Goal: Information Seeking & Learning: Find specific fact

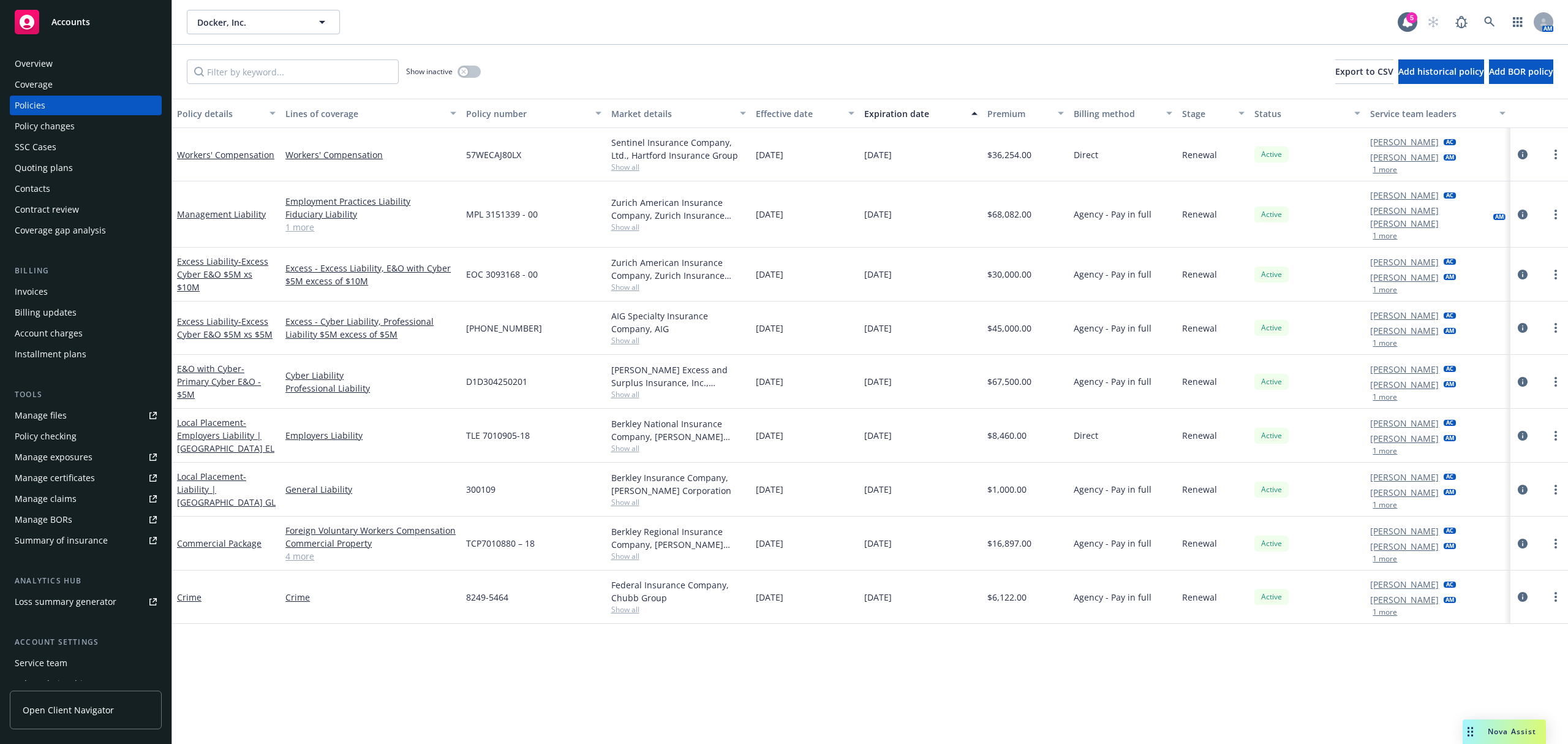
click at [1488, 710] on div "Policy details Lines of coverage Policy number Market details Effective date Ex…" at bounding box center [870, 421] width 1396 height 645
click at [1479, 729] on div "Nova Assist" at bounding box center [1512, 731] width 68 height 10
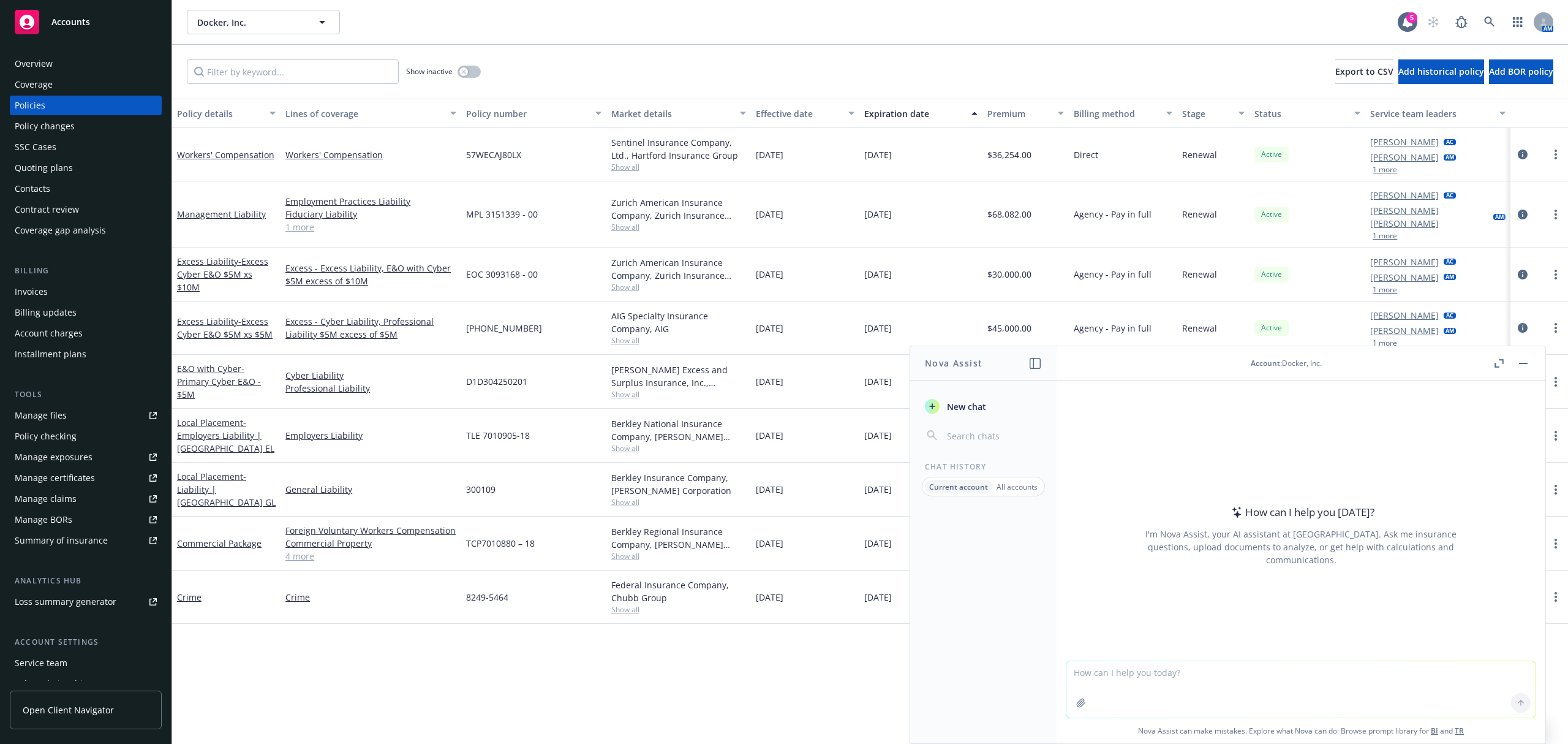
click at [1012, 489] on p "All accounts" at bounding box center [1017, 486] width 41 height 10
click at [1000, 550] on button "Insurance Policy Coverage and Limits Details" at bounding box center [983, 542] width 127 height 33
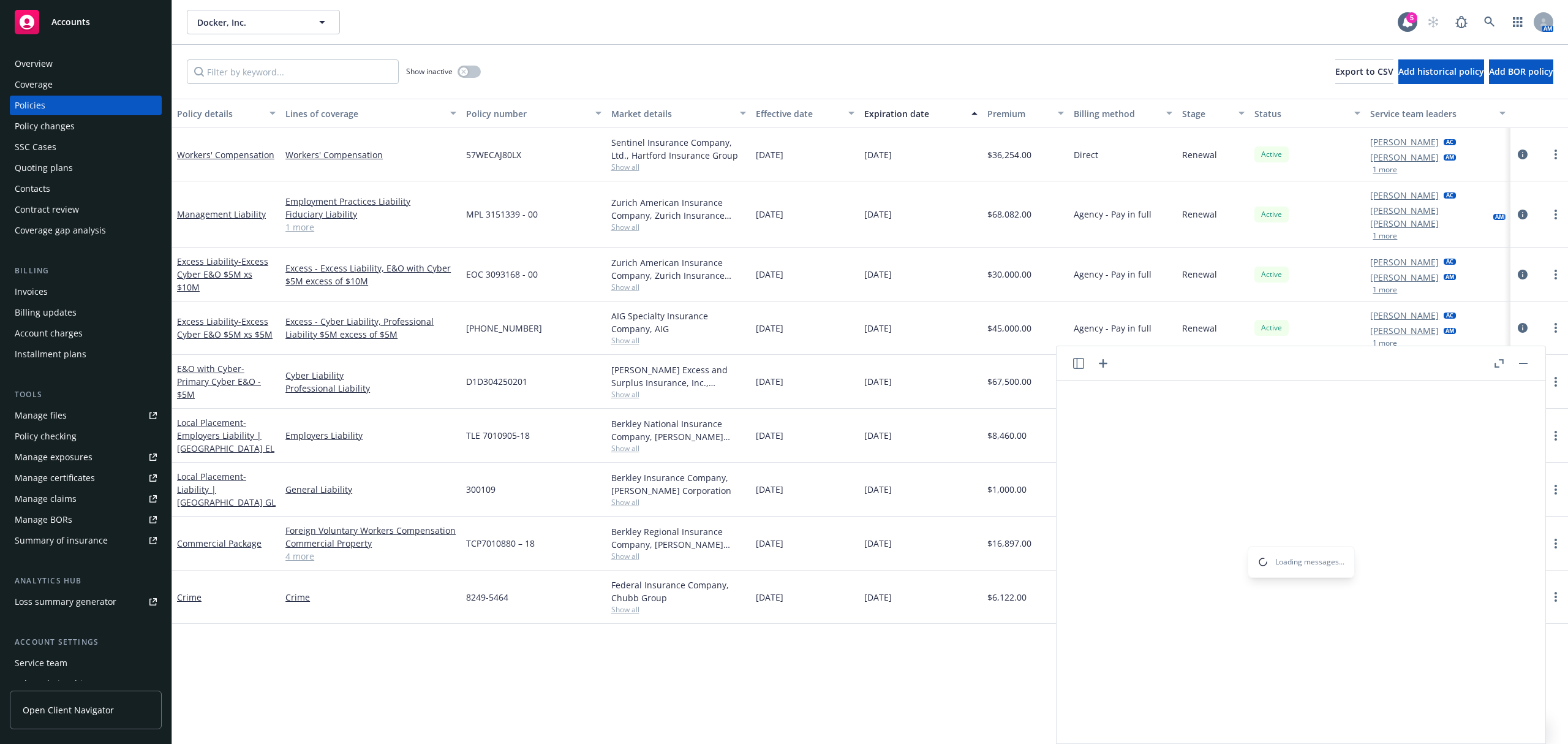
click at [1081, 367] on icon "button" at bounding box center [1078, 363] width 11 height 11
click at [1006, 481] on p "All accounts" at bounding box center [1017, 486] width 41 height 10
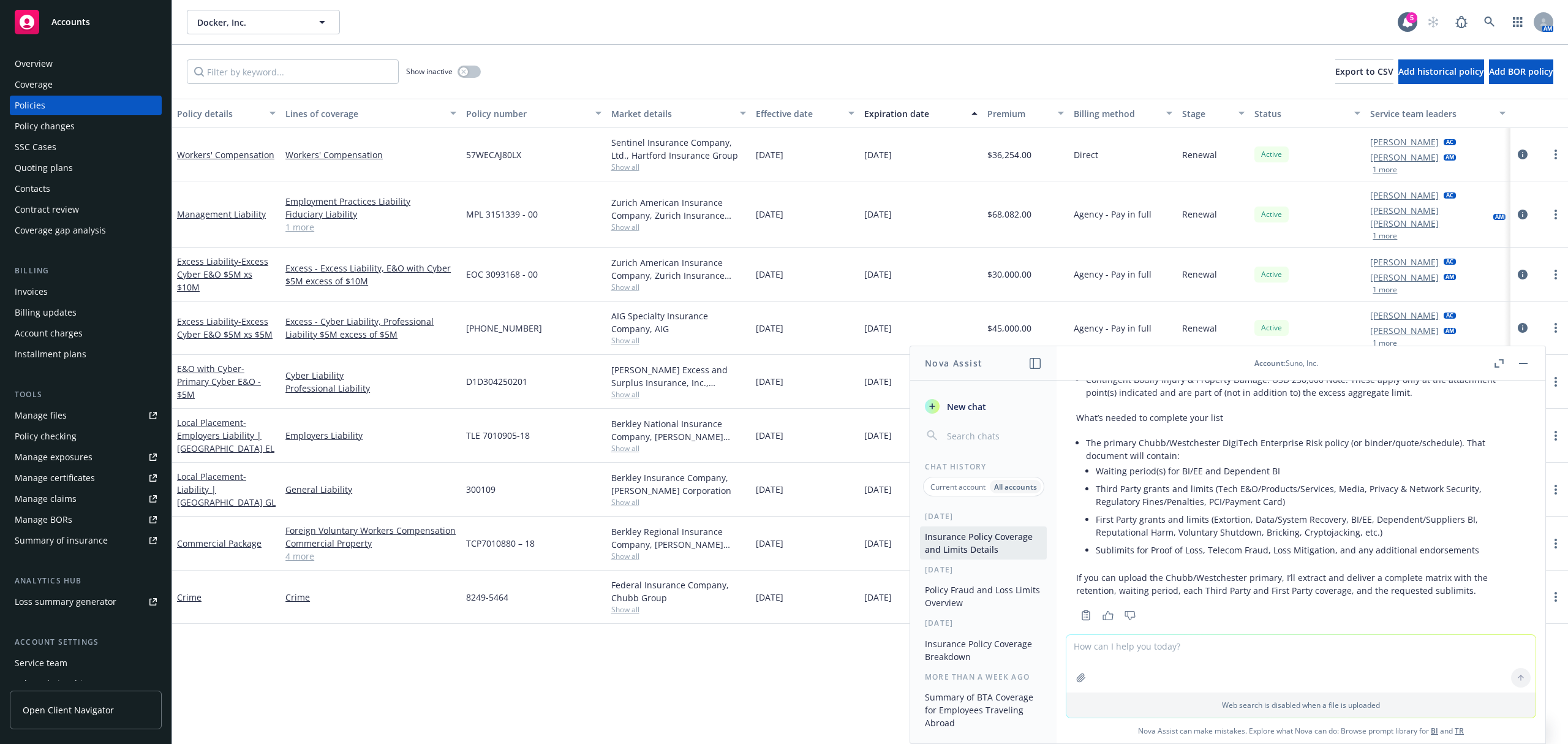
scroll to position [895, 0]
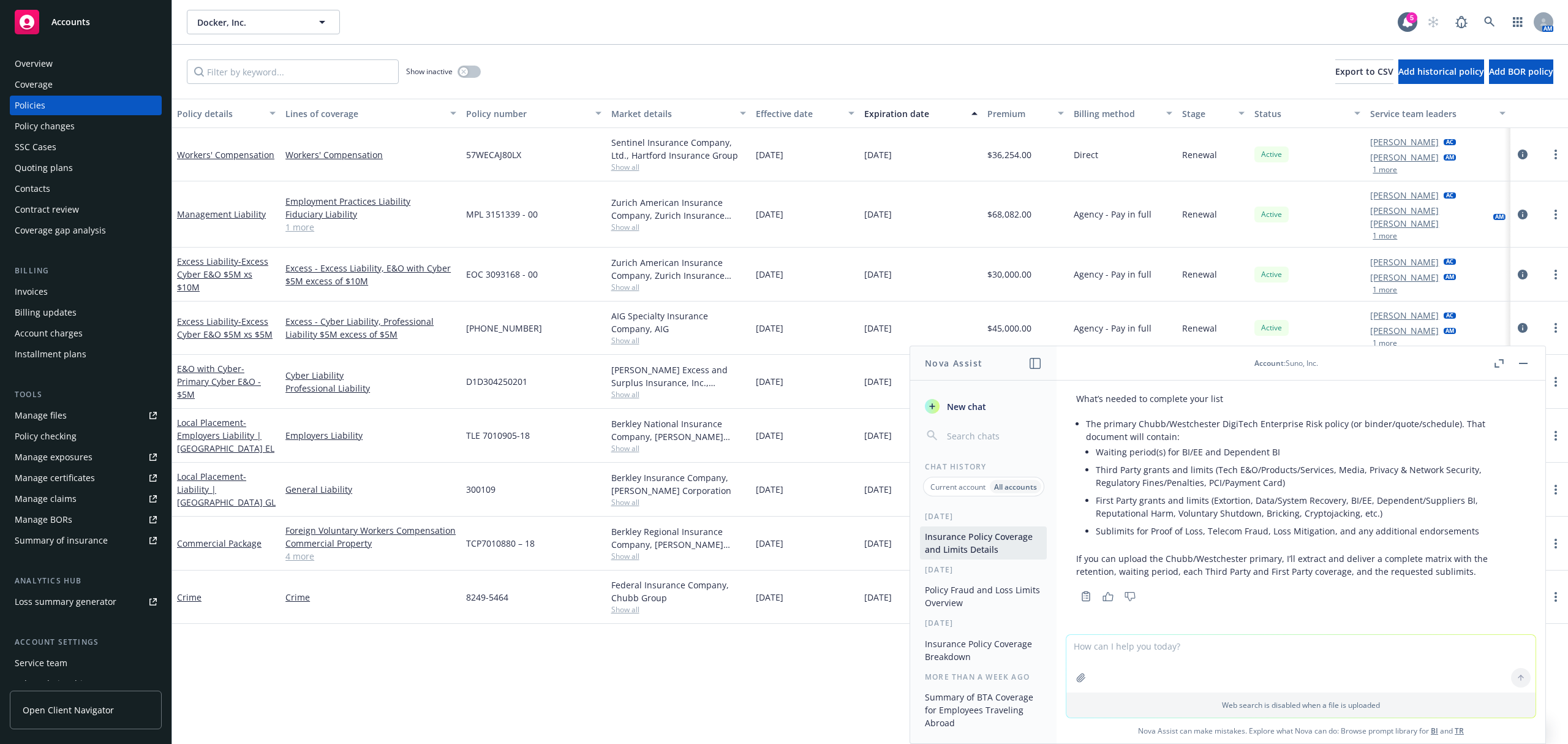
click at [980, 613] on button "Policy Fraud and Loss Limits Overview" at bounding box center [983, 595] width 127 height 33
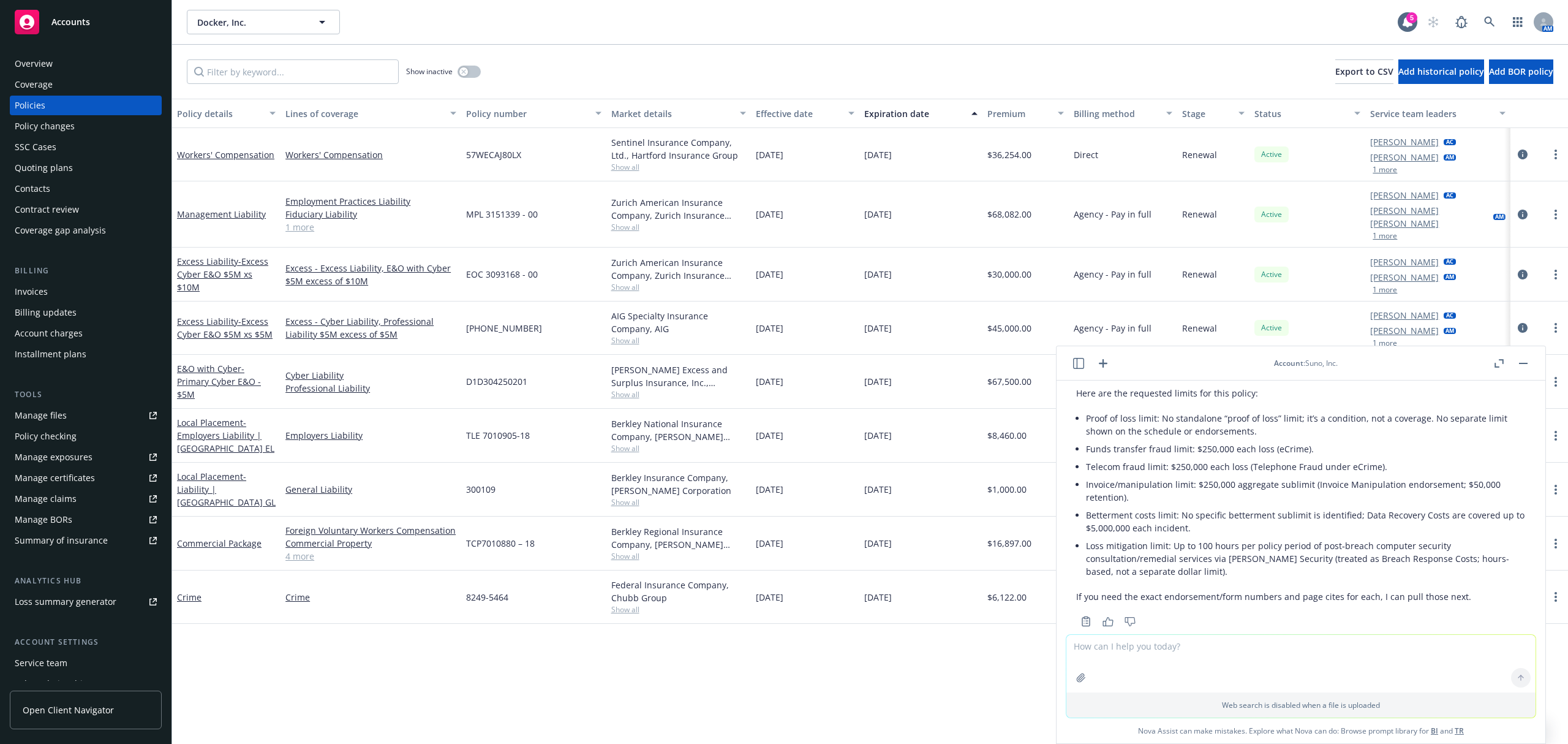
scroll to position [432, 0]
drag, startPoint x: 1085, startPoint y: 541, endPoint x: 1199, endPoint y: 571, distance: 117.9
click at [1199, 571] on div "Here are the requested limits for this policy: Proof of loss limit: No standalo…" at bounding box center [1301, 492] width 450 height 226
copy li "Loss mitigation limit: Up to 100 hours per policy period of post‑breach compute…"
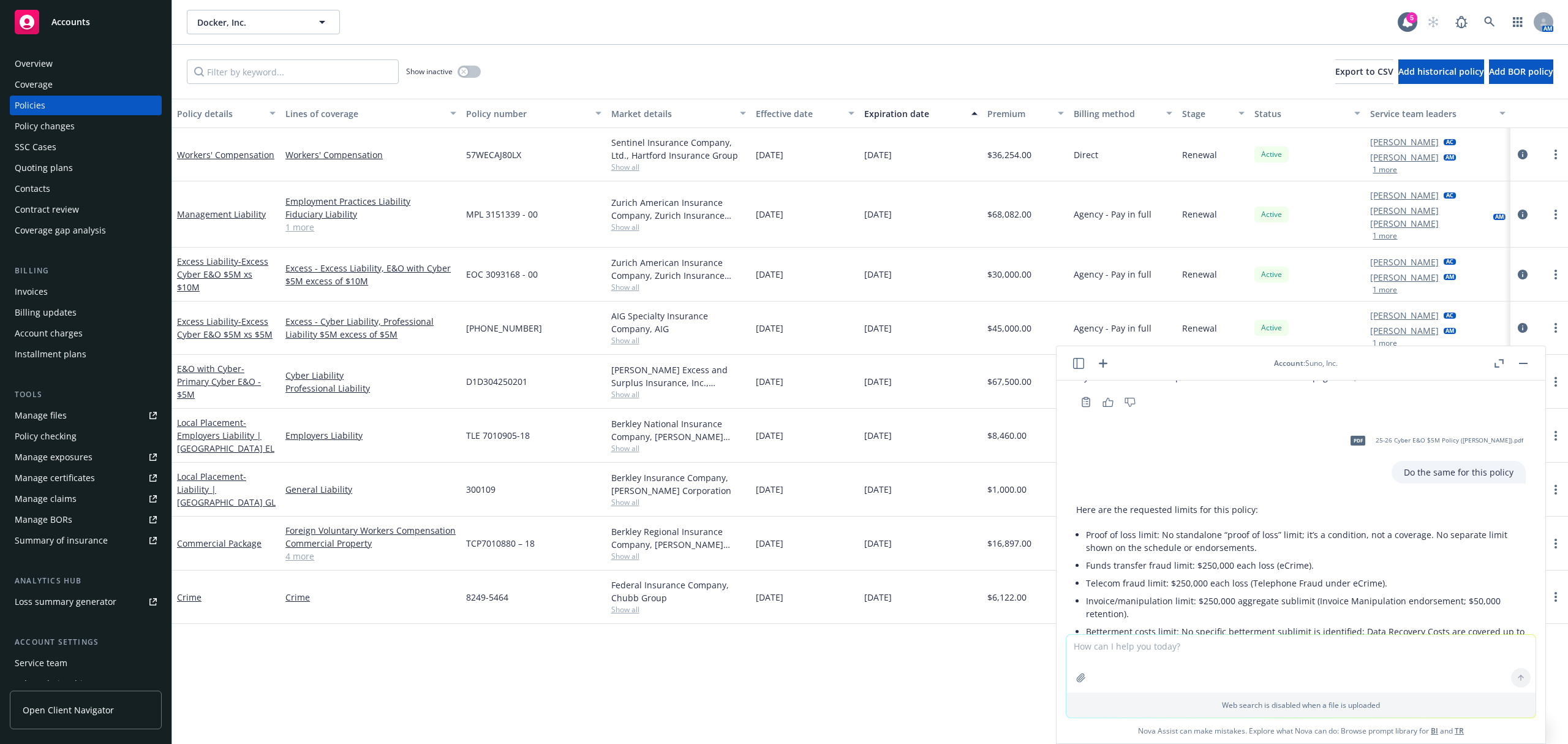
scroll to position [309, 0]
click at [1411, 443] on span "25-26 Cyber E&O $5M Policy ([PERSON_NAME]).pdf" at bounding box center [1450, 444] width 148 height 8
click at [1153, 659] on textarea at bounding box center [1301, 664] width 470 height 58
paste textarea "Loss mitigation limit: Up to 100 hours per policy period of post‑breach compute…"
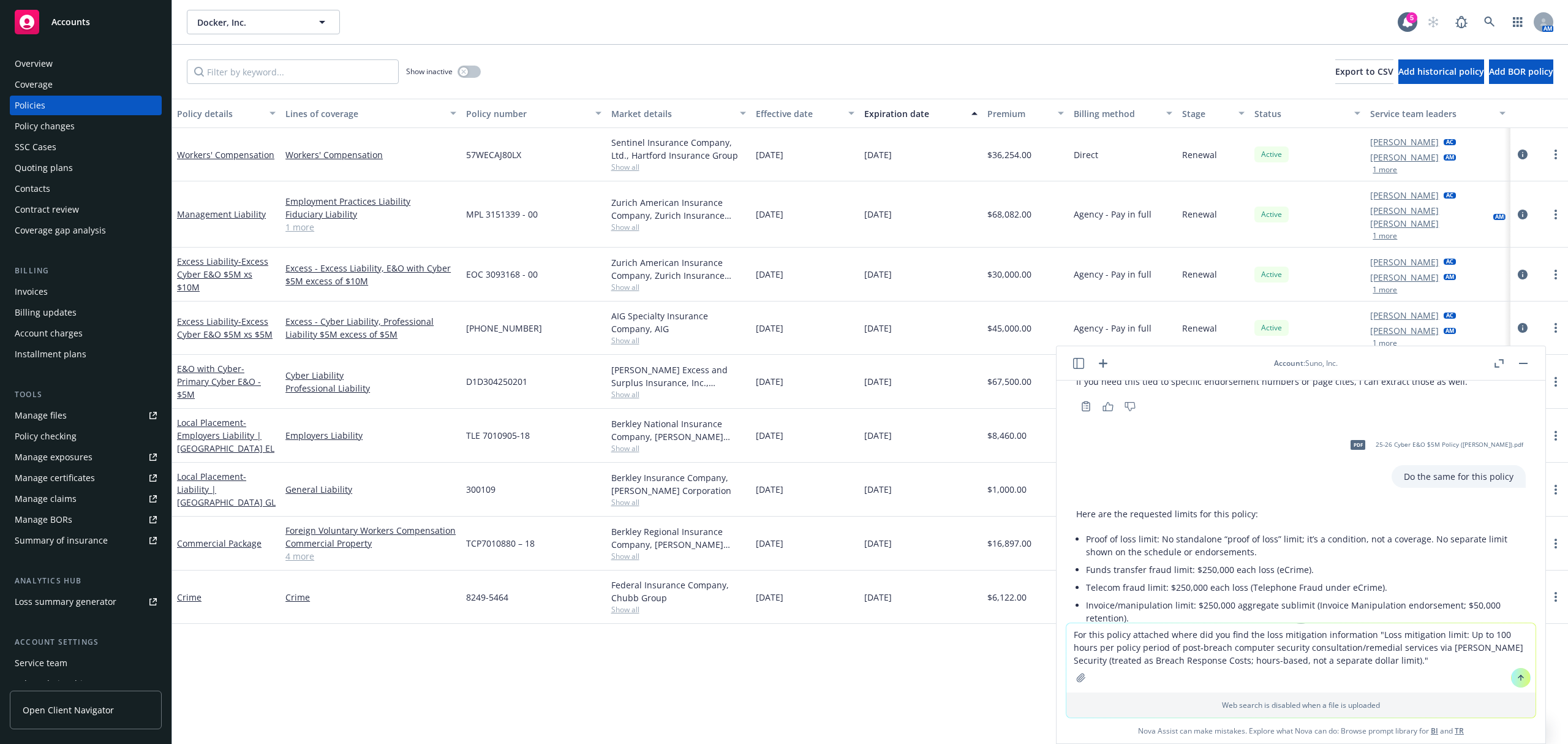
type textarea "For this policy attached where did you find the loss mitigation information "Lo…"
click at [1079, 666] on div at bounding box center [1081, 677] width 29 height 29
click at [1078, 675] on icon "button" at bounding box center [1080, 677] width 8 height 8
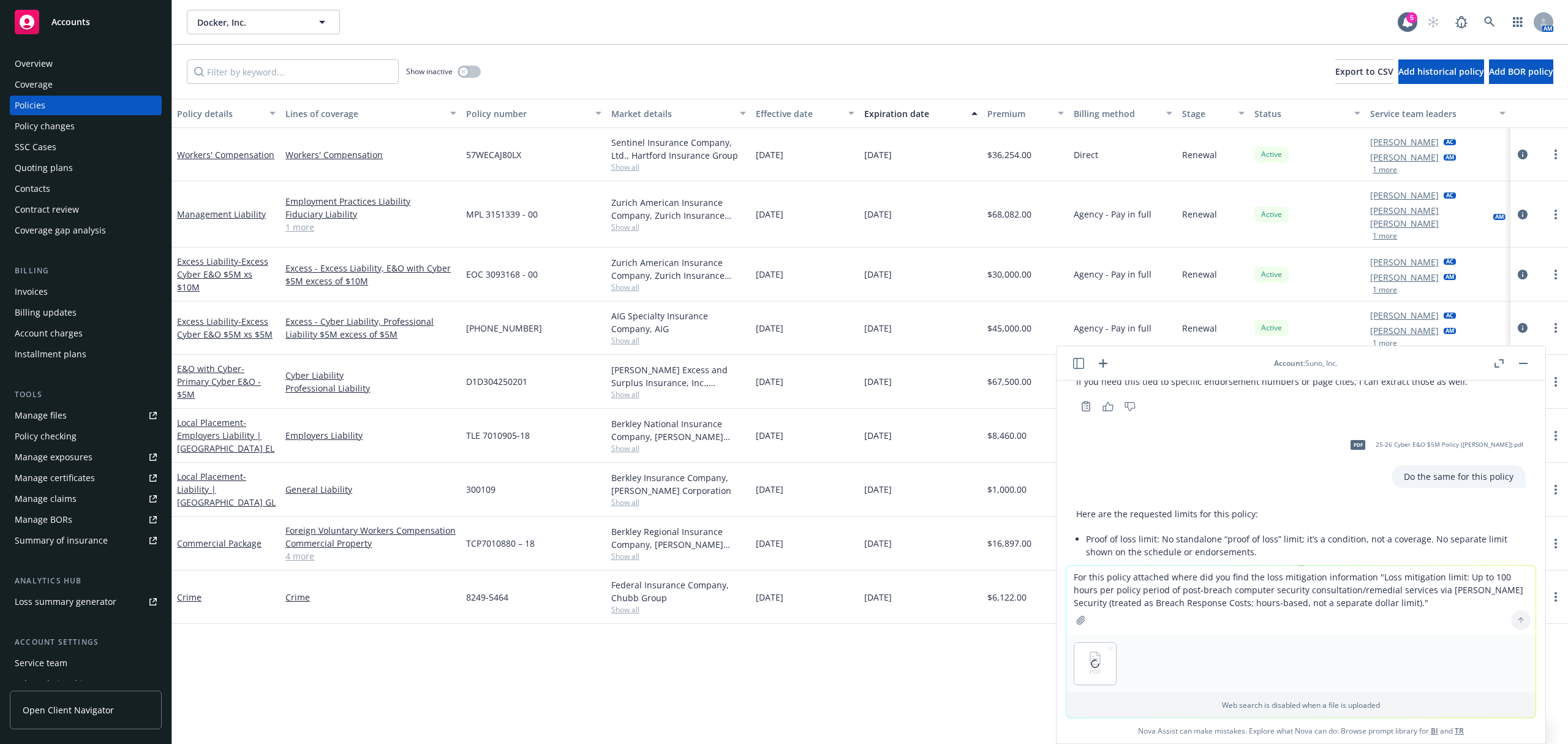
click at [1398, 609] on textarea "For this policy attached where did you find the loss mitigation information "Lo…" at bounding box center [1301, 600] width 470 height 69
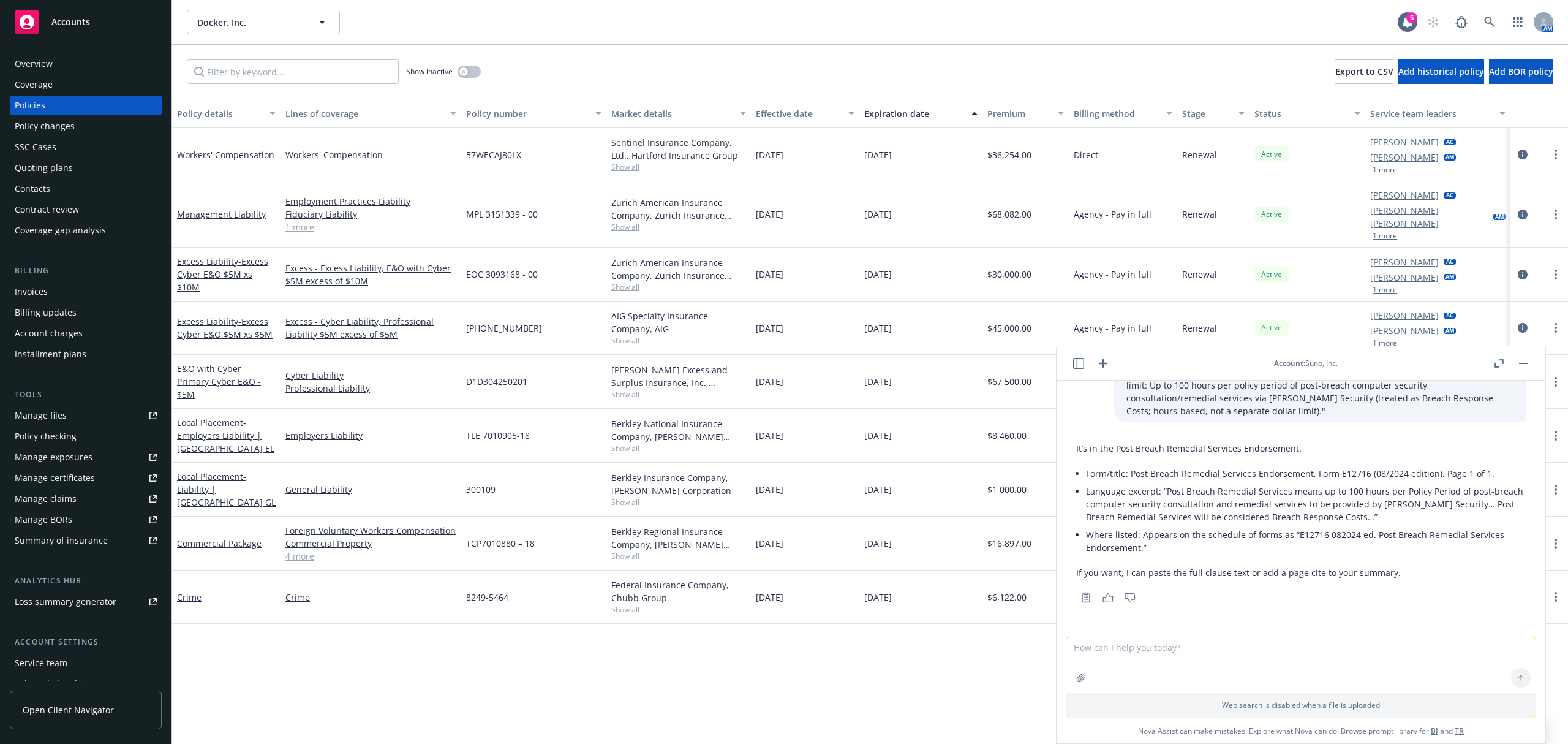
scroll to position [4622, 0]
drag, startPoint x: 1126, startPoint y: 473, endPoint x: 1488, endPoint y: 473, distance: 362.0
click at [1488, 473] on li "Form/title: Post Breach Remedial Services Endorsement, Form E12716 (08/2024 edi…" at bounding box center [1305, 473] width 440 height 18
click at [1218, 655] on textarea at bounding box center [1301, 664] width 470 height 56
drag, startPoint x: 1132, startPoint y: 661, endPoint x: 988, endPoint y: 653, distance: 144.2
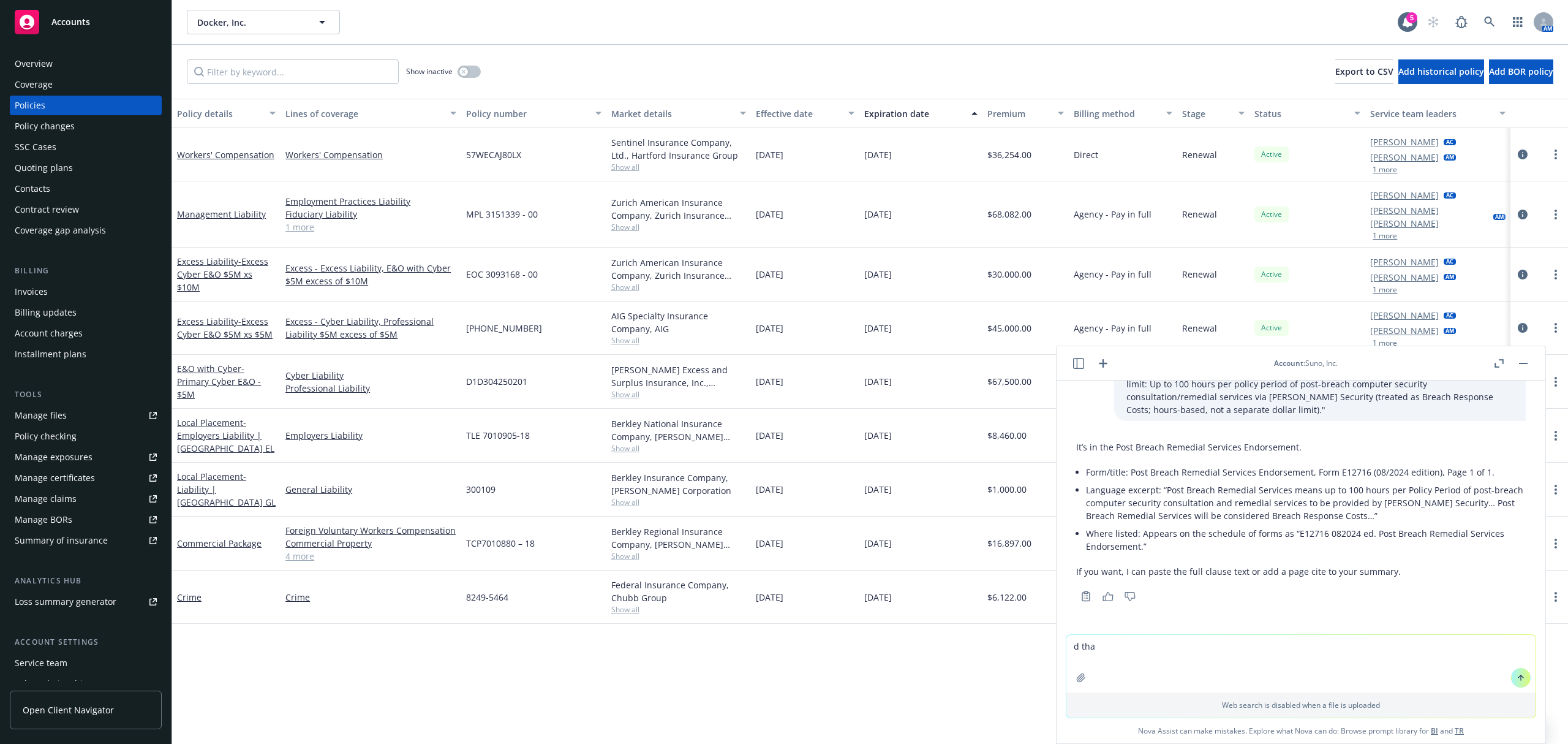
click at [988, 653] on body "Accounts Overview Coverage Policies Policy changes SSC Cases Quoting plans Cont…" at bounding box center [784, 372] width 1568 height 744
type textarea "and that is loss mitigation?"
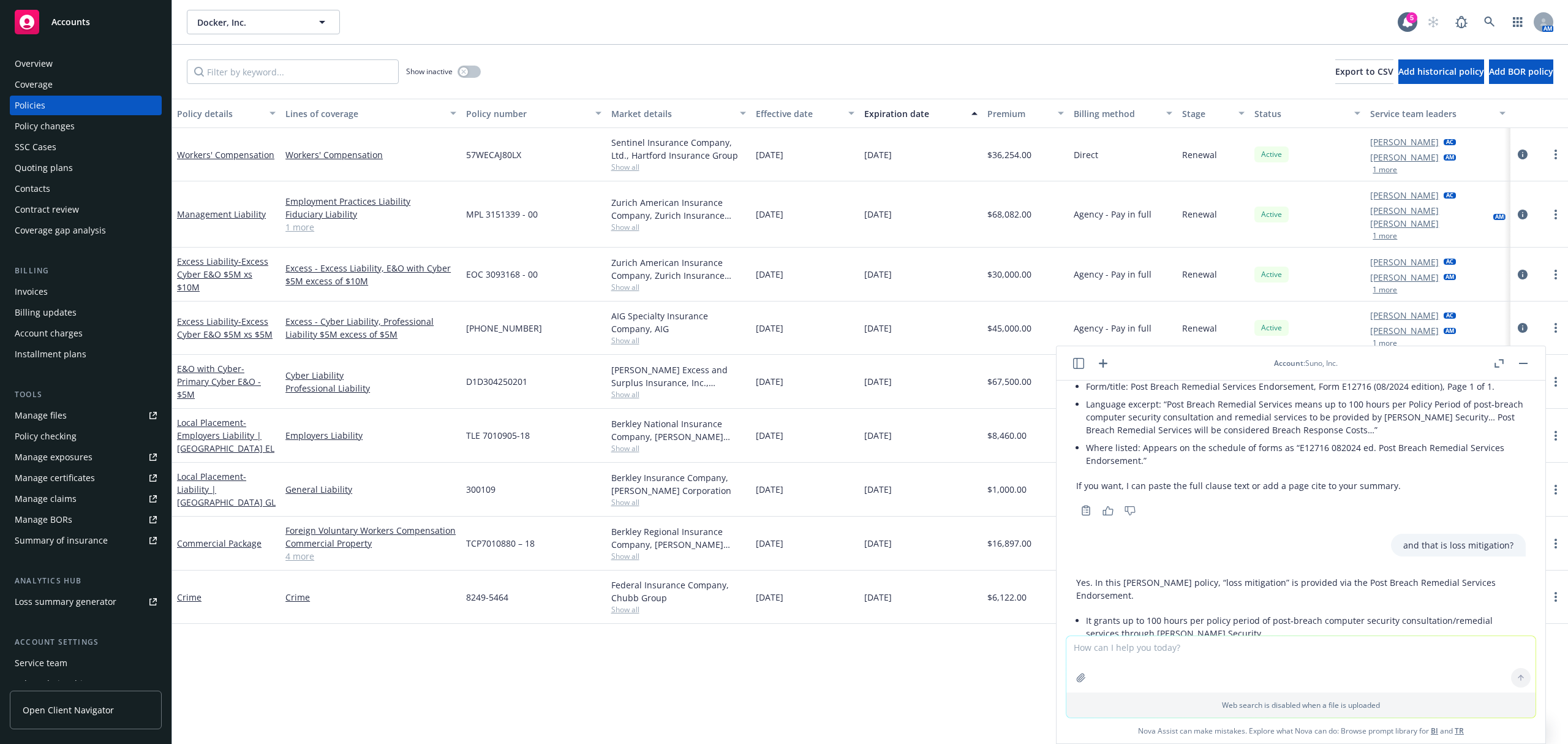
scroll to position [4855, 0]
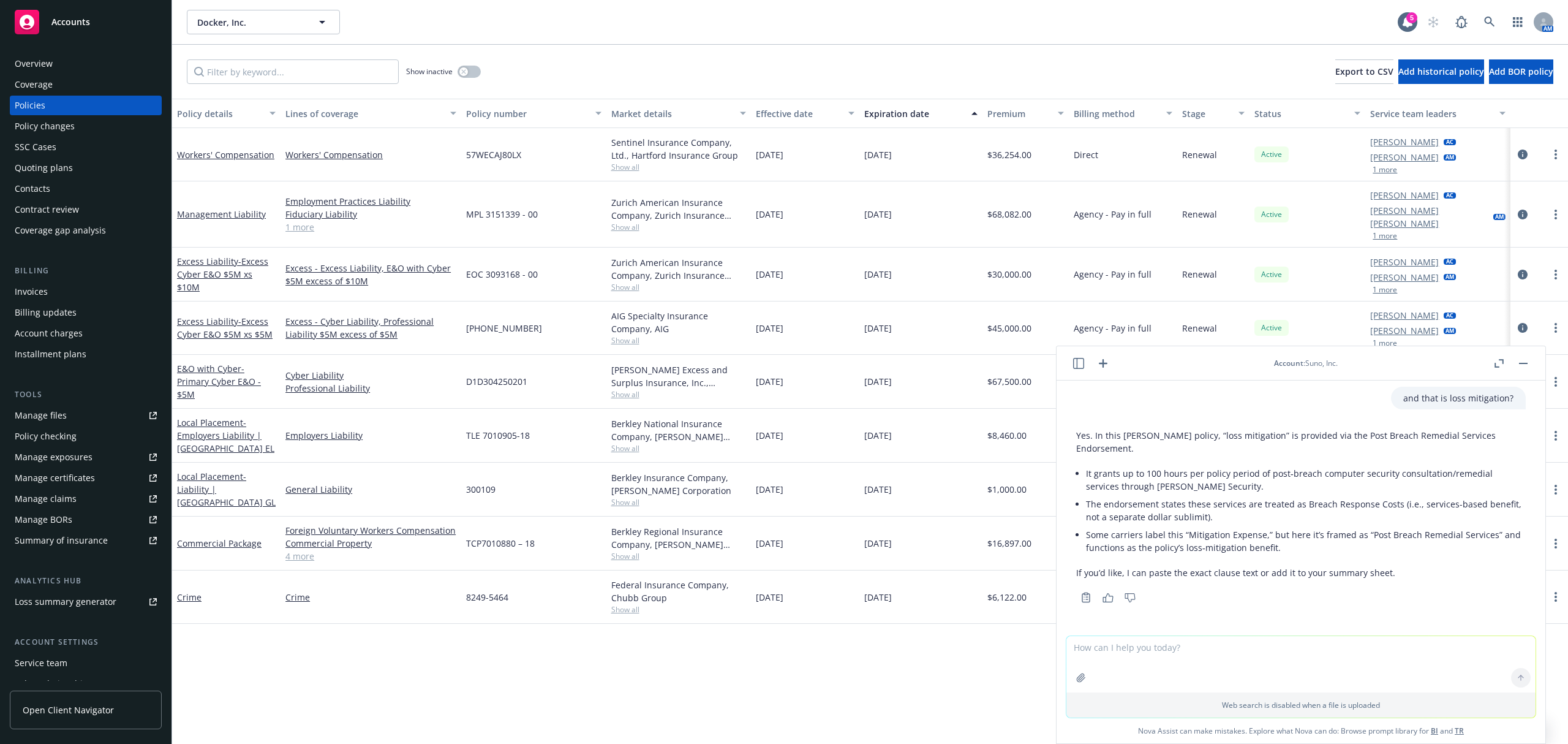
click at [1519, 361] on button "button" at bounding box center [1523, 364] width 15 height 15
